Goal: Navigation & Orientation: Find specific page/section

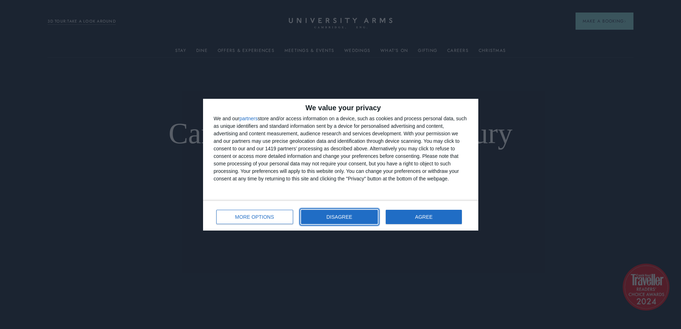
click at [359, 219] on button "DISAGREE" at bounding box center [339, 217] width 77 height 14
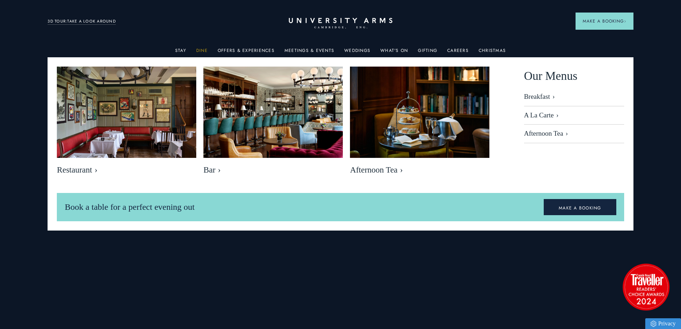
click at [206, 50] on link "Dine" at bounding box center [201, 52] width 11 height 9
